Goal: Navigation & Orientation: Go to known website

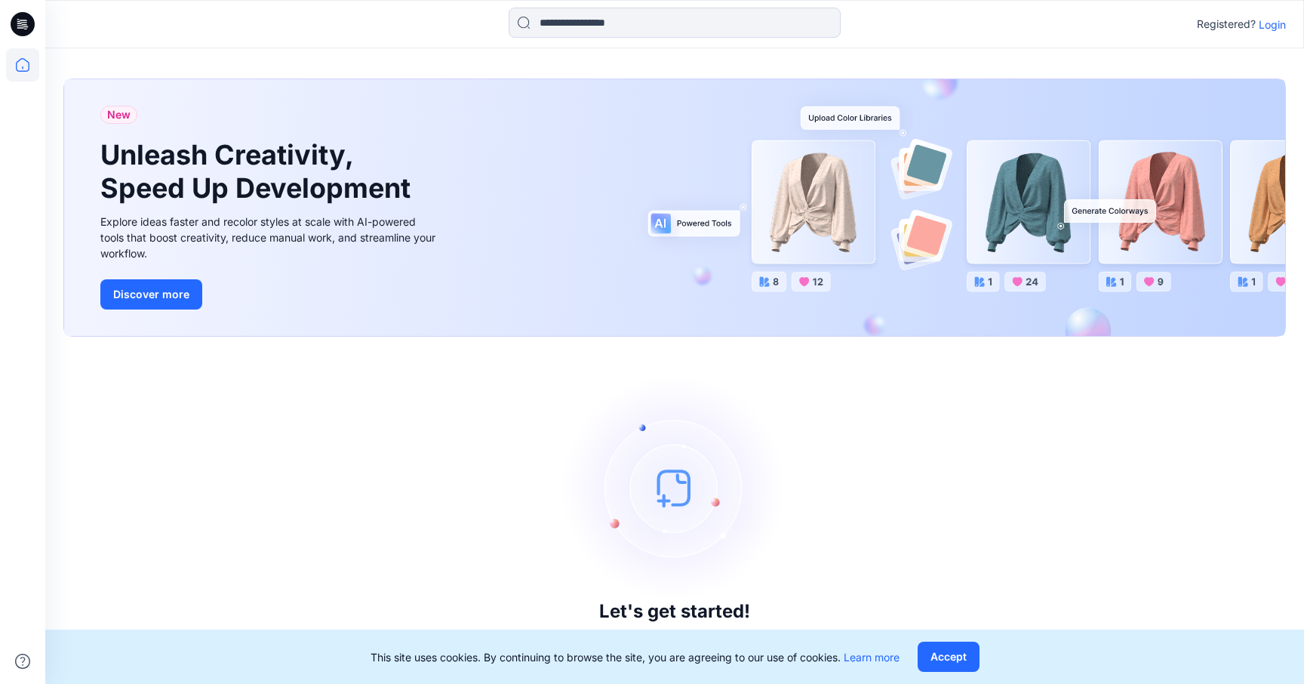
click at [1271, 21] on p "Login" at bounding box center [1271, 25] width 27 height 16
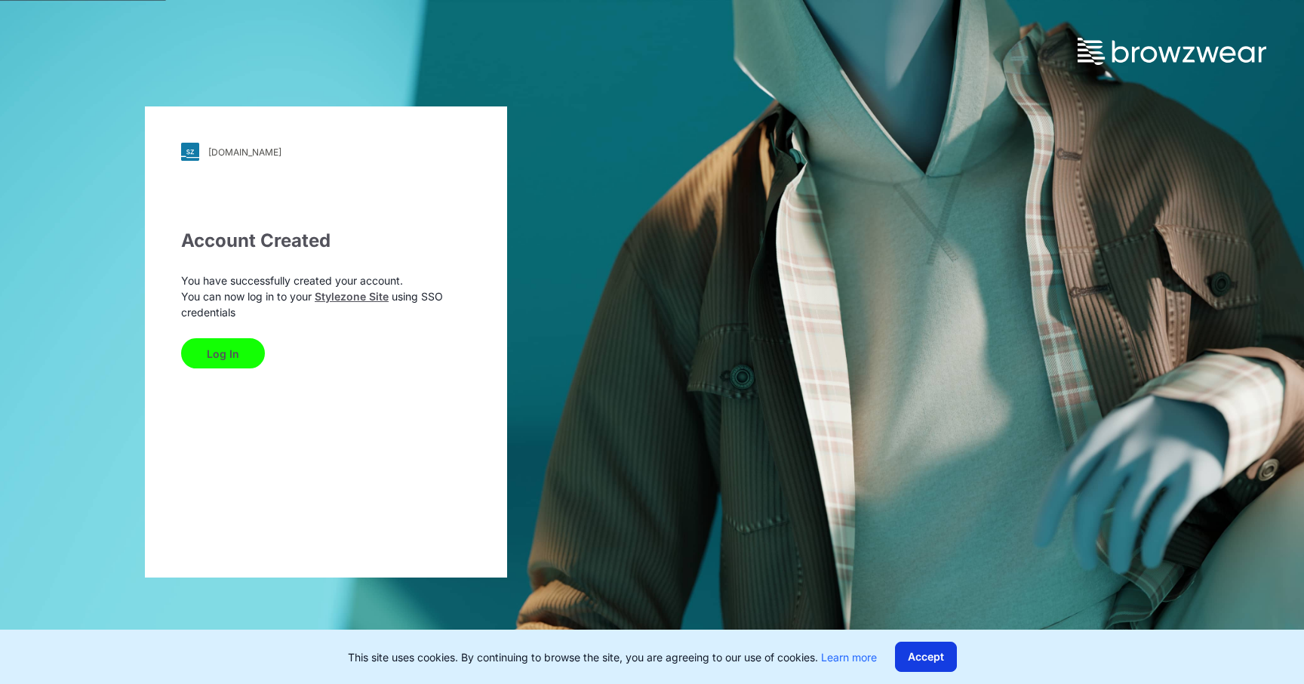
click at [922, 658] on button "Accept" at bounding box center [926, 656] width 62 height 30
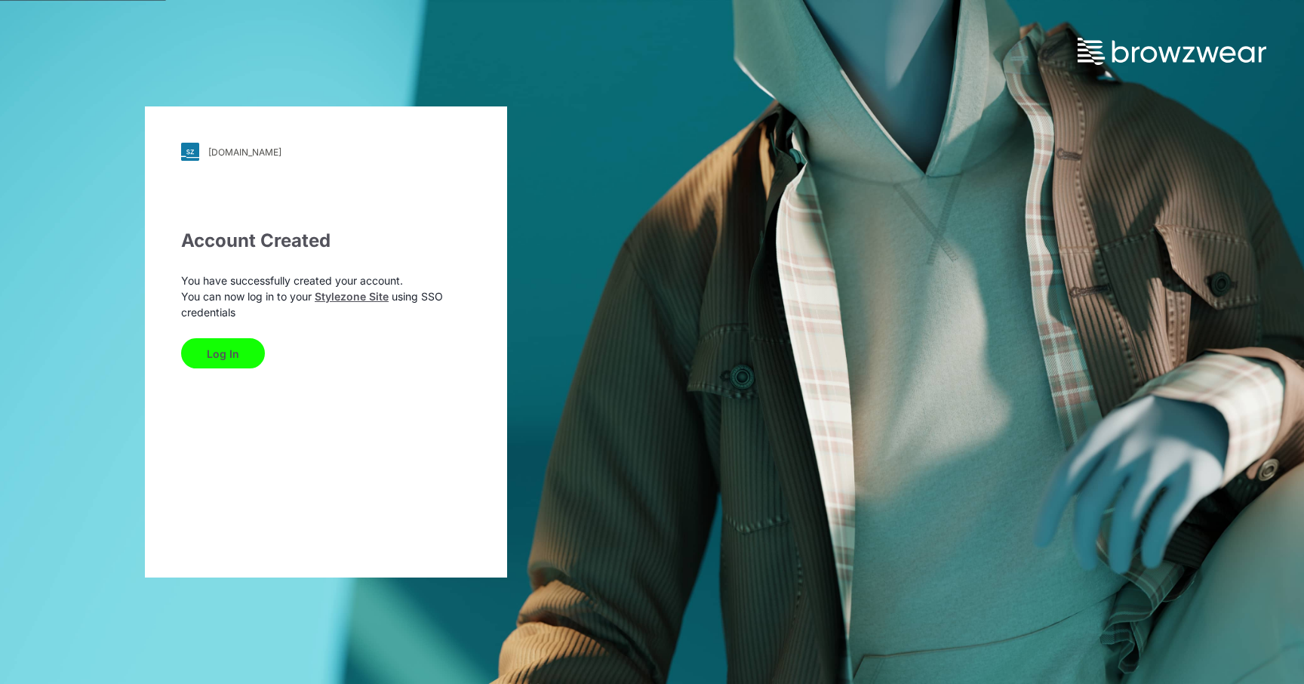
click at [204, 337] on div "Log In" at bounding box center [326, 350] width 290 height 36
click at [202, 346] on button "Log In" at bounding box center [223, 353] width 84 height 30
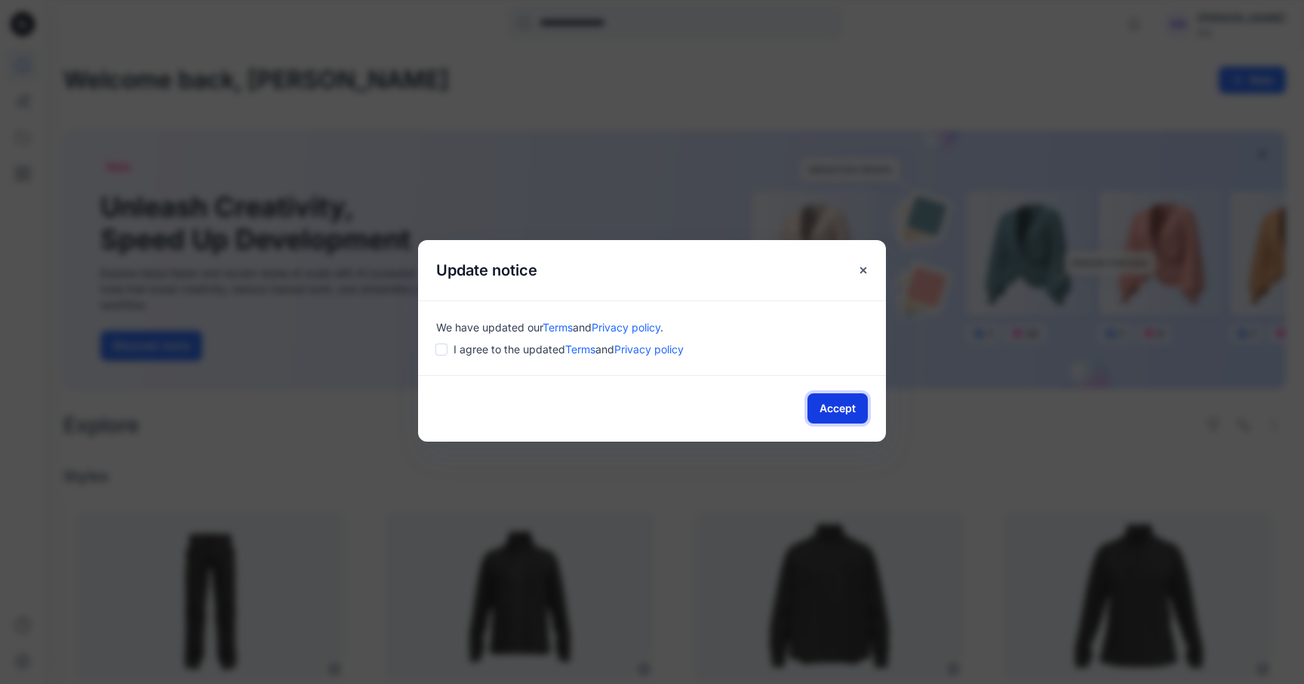
click at [856, 414] on button "Accept" at bounding box center [837, 408] width 60 height 30
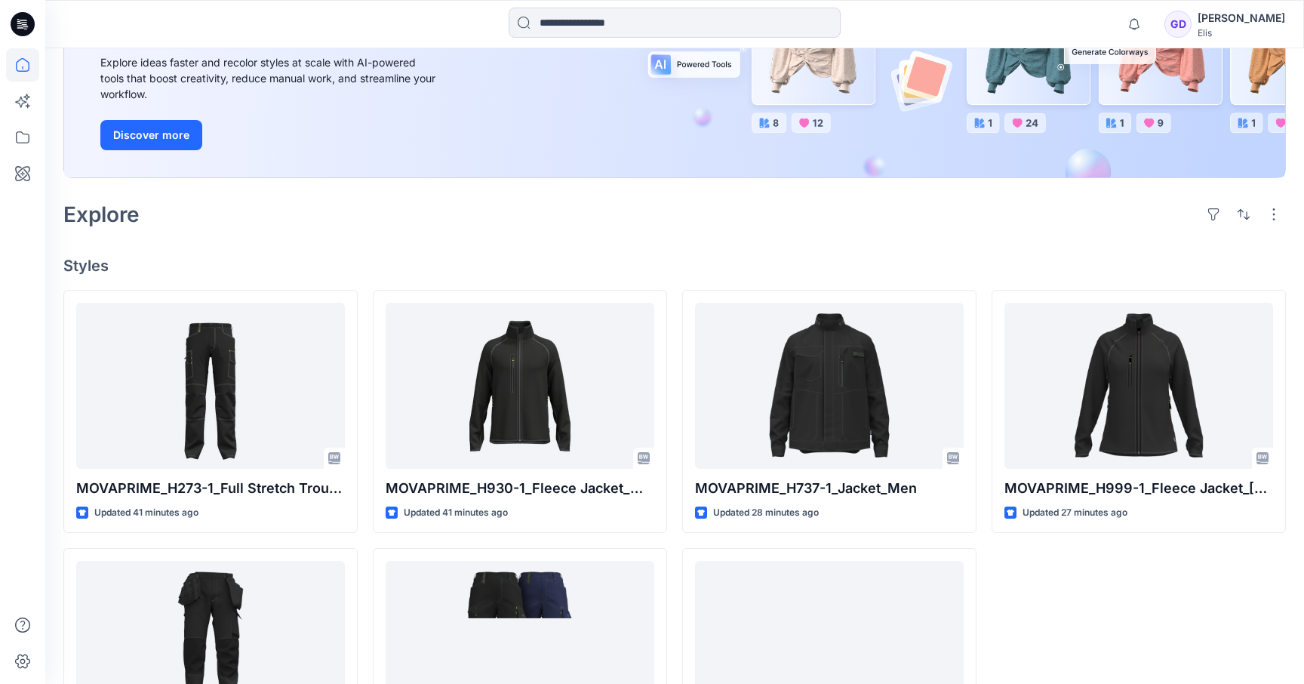
scroll to position [336, 0]
